Goal: Information Seeking & Learning: Learn about a topic

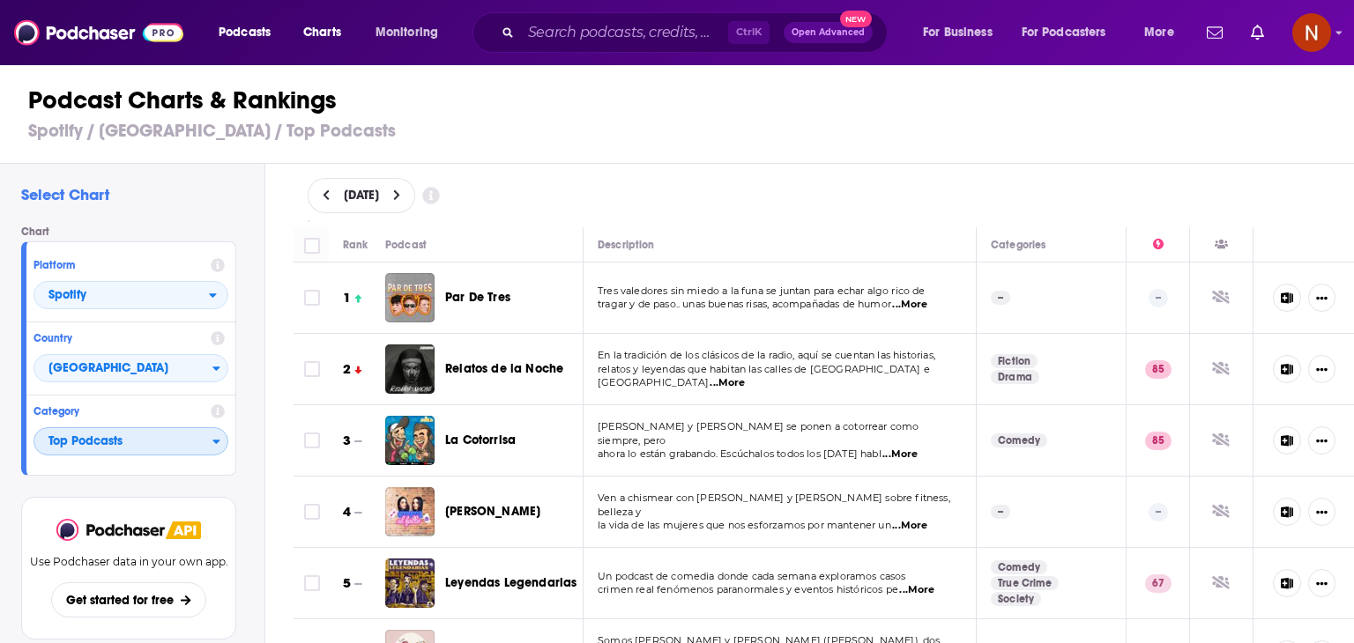
click at [113, 434] on span "Top Podcasts" at bounding box center [123, 442] width 178 height 30
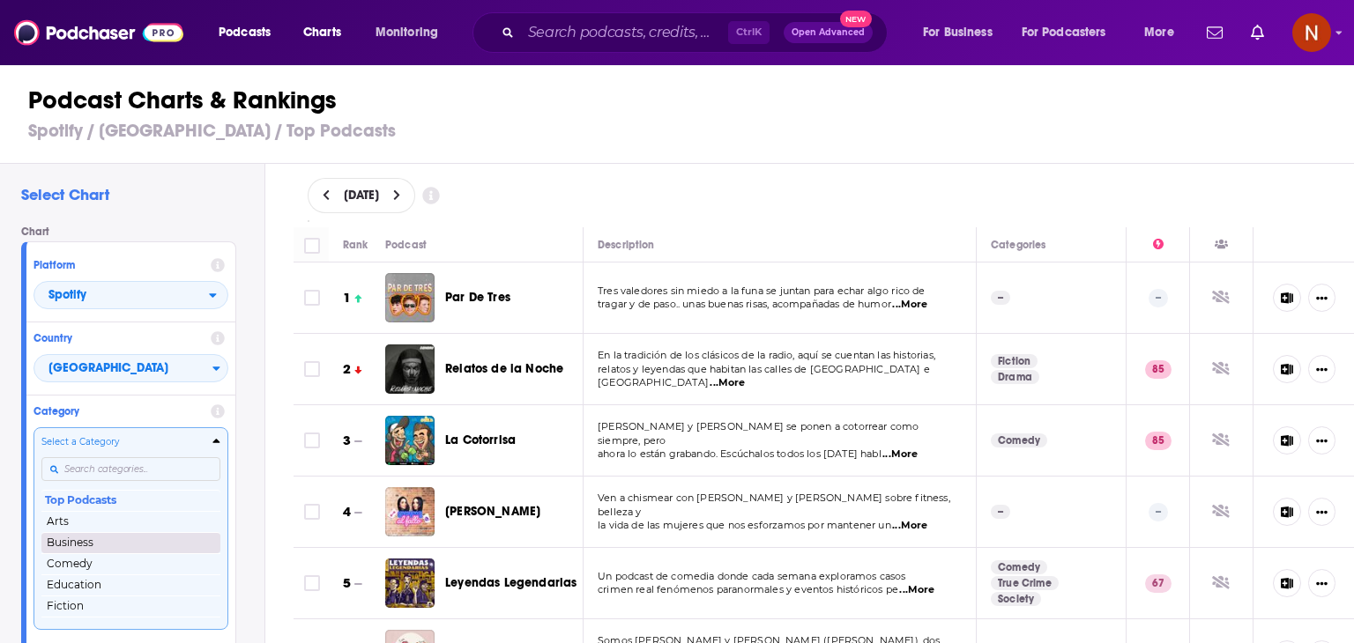
click at [132, 544] on button "Business" at bounding box center [130, 542] width 179 height 21
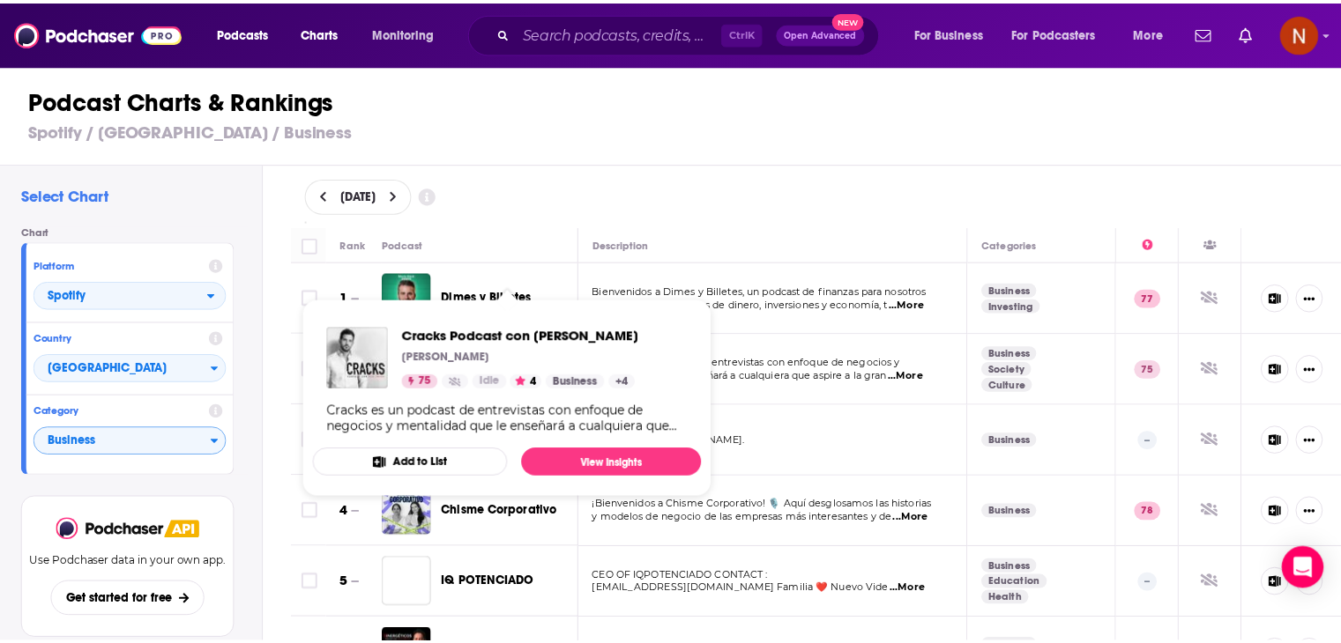
scroll to position [113, 0]
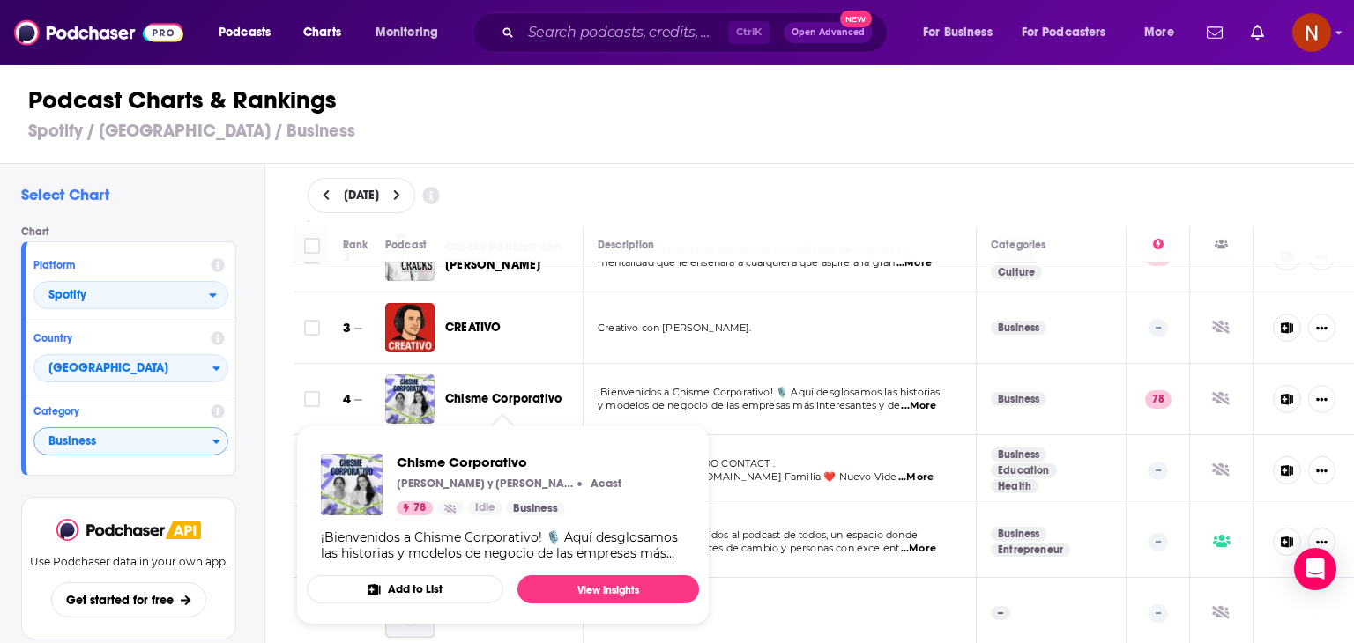
click at [458, 398] on span "Chisme Corporativo" at bounding box center [503, 398] width 116 height 15
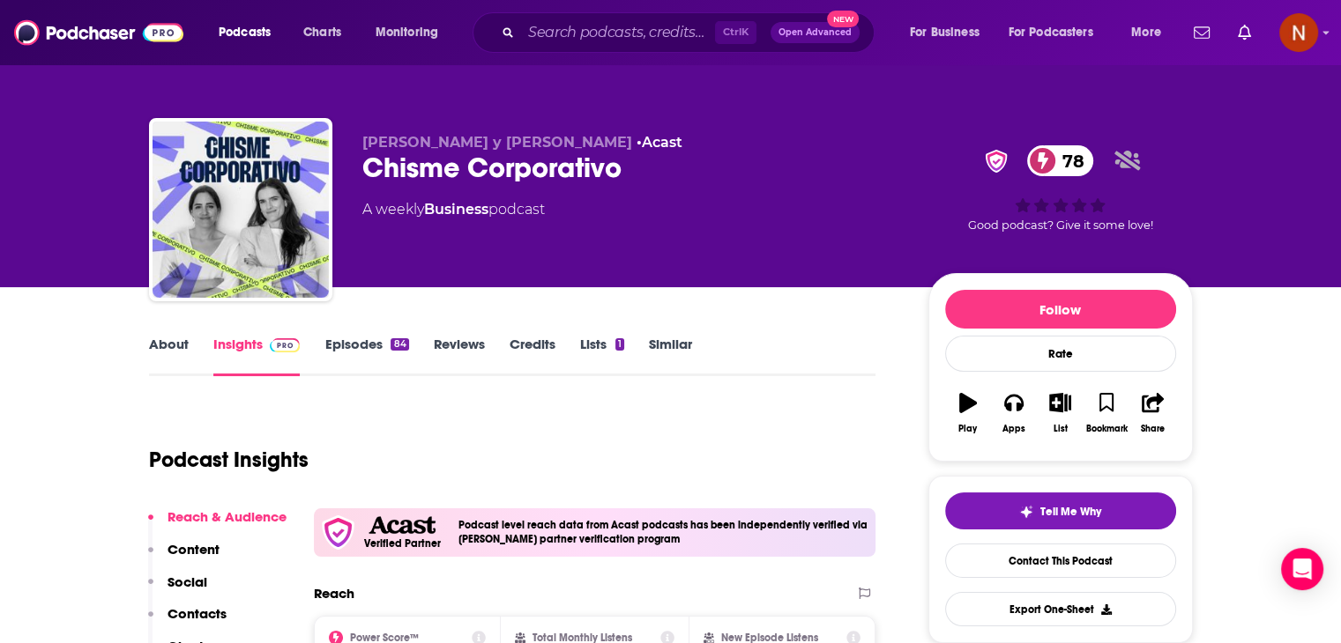
click at [375, 357] on link "Episodes 84" at bounding box center [366, 356] width 84 height 41
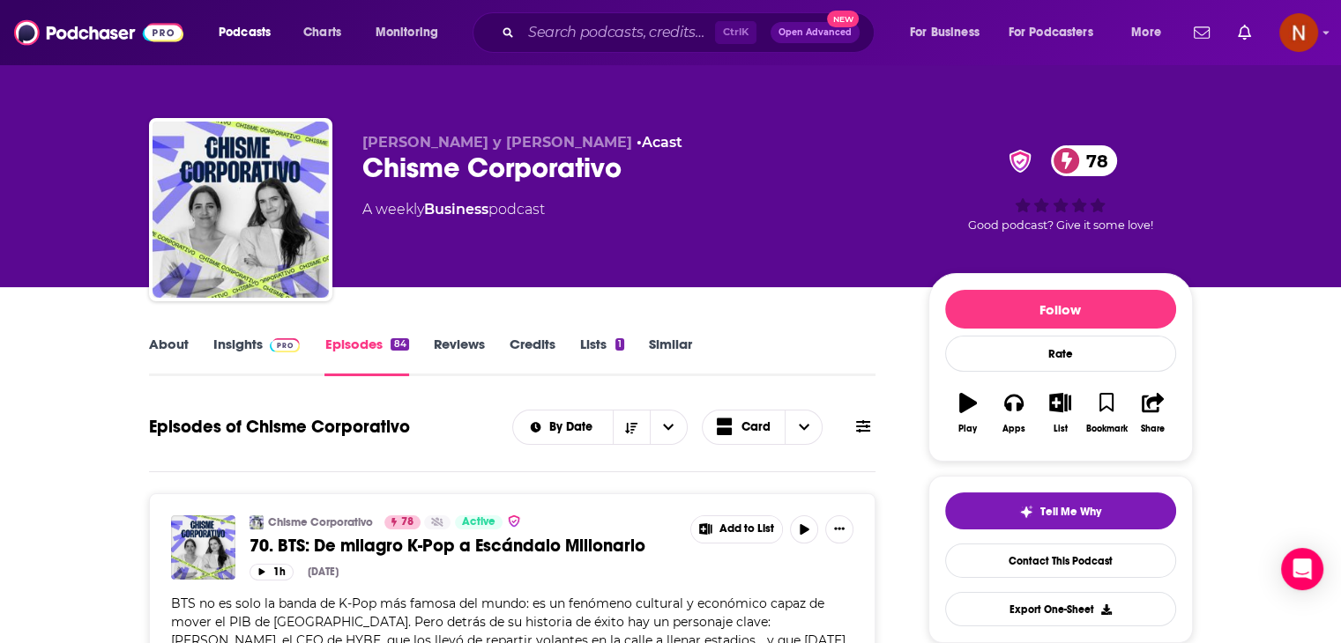
click at [276, 345] on img at bounding box center [285, 345] width 31 height 14
